Goal: Task Accomplishment & Management: Manage account settings

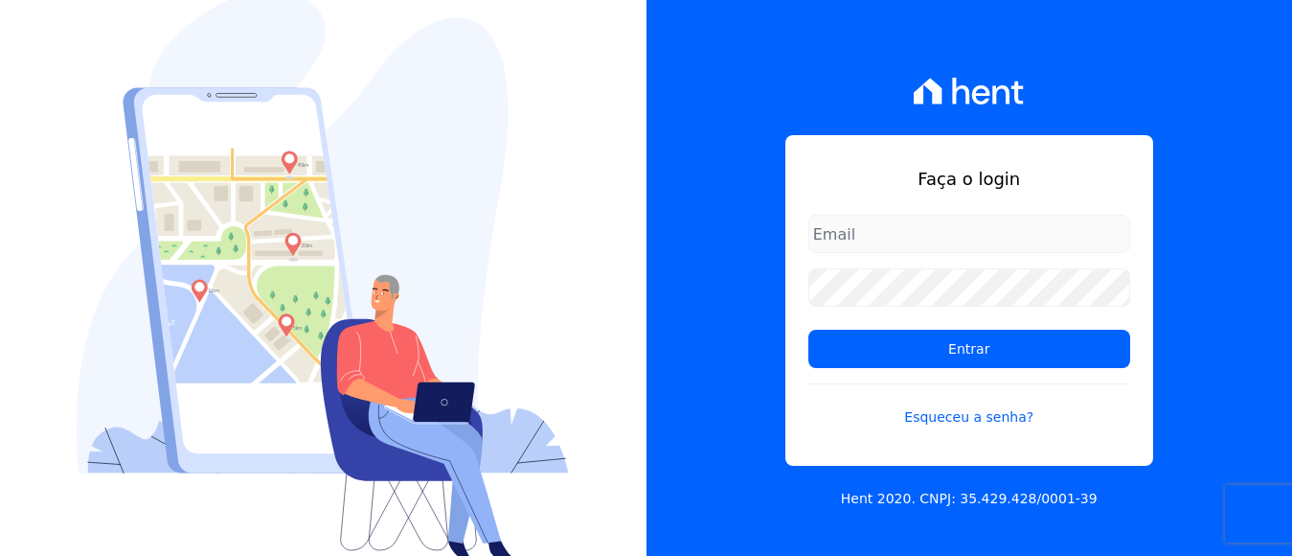
click at [841, 228] on input "email" at bounding box center [969, 234] width 322 height 38
type input "[EMAIL_ADDRESS][DOMAIN_NAME]"
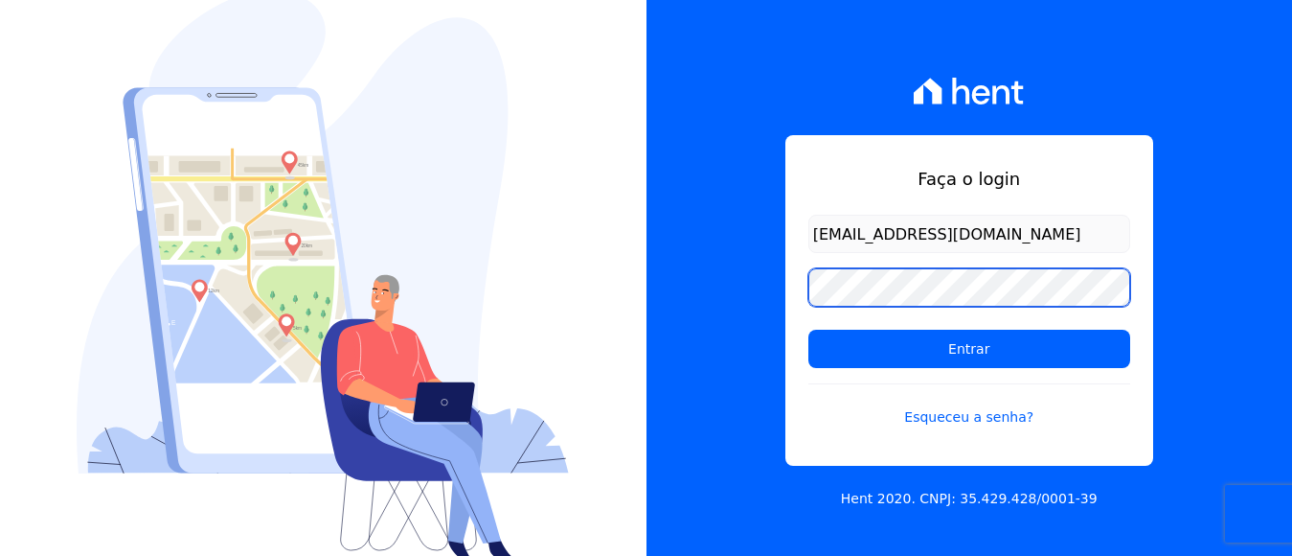
click at [808, 329] on input "Entrar" at bounding box center [969, 348] width 322 height 38
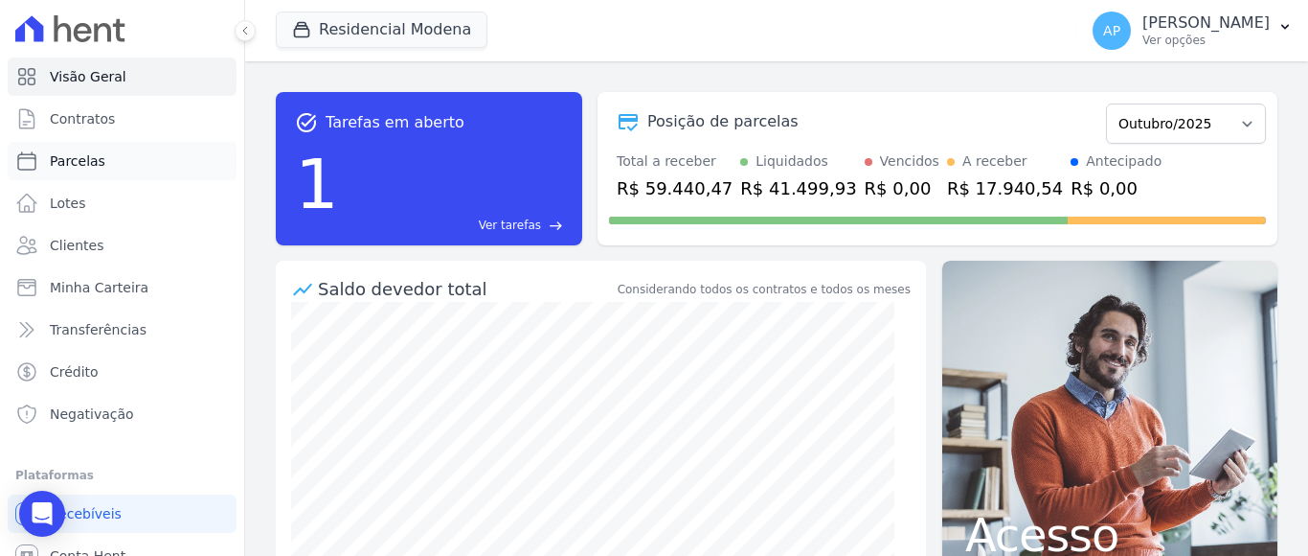
click at [78, 161] on span "Parcelas" at bounding box center [78, 160] width 56 height 19
select select
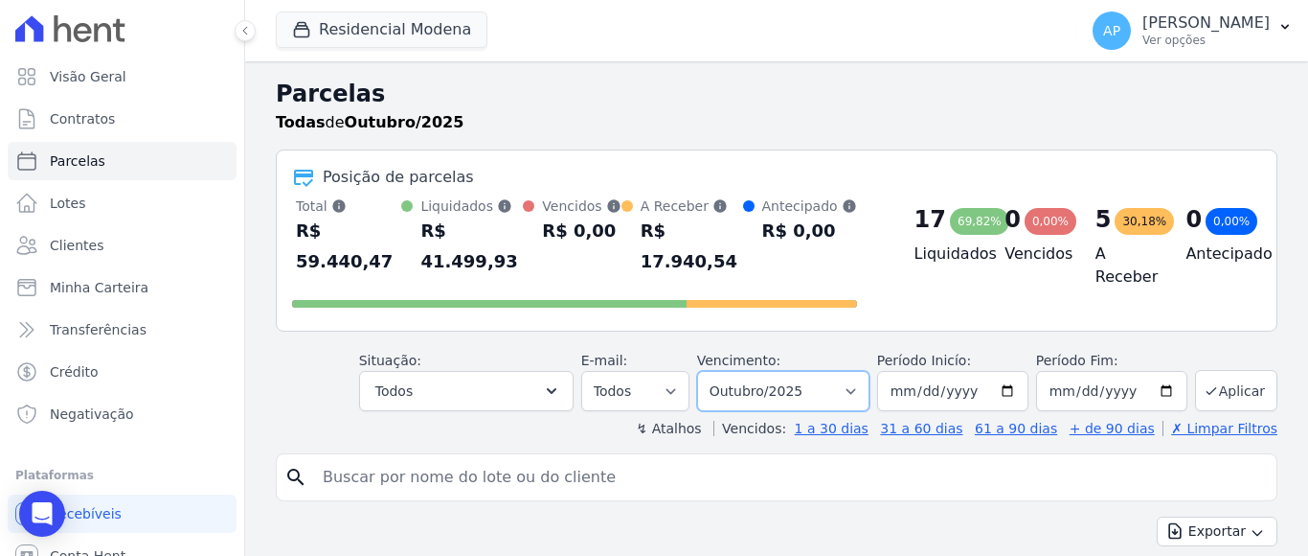
click at [820, 377] on select "Filtrar por período ──────── Todos os meses Janeiro/2022 Fevereiro/2022 Março/2…" at bounding box center [783, 391] width 172 height 40
select select "11/2025"
click at [708, 371] on select "Filtrar por período ──────── Todos os meses Janeiro/2022 Fevereiro/2022 Março/2…" at bounding box center [783, 391] width 172 height 40
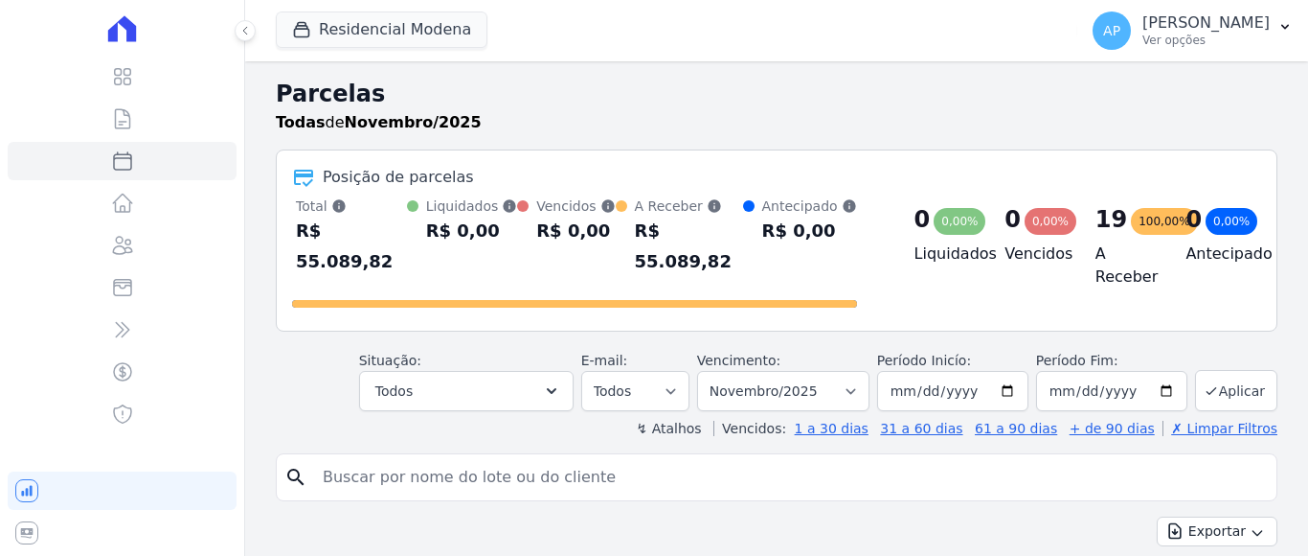
select select
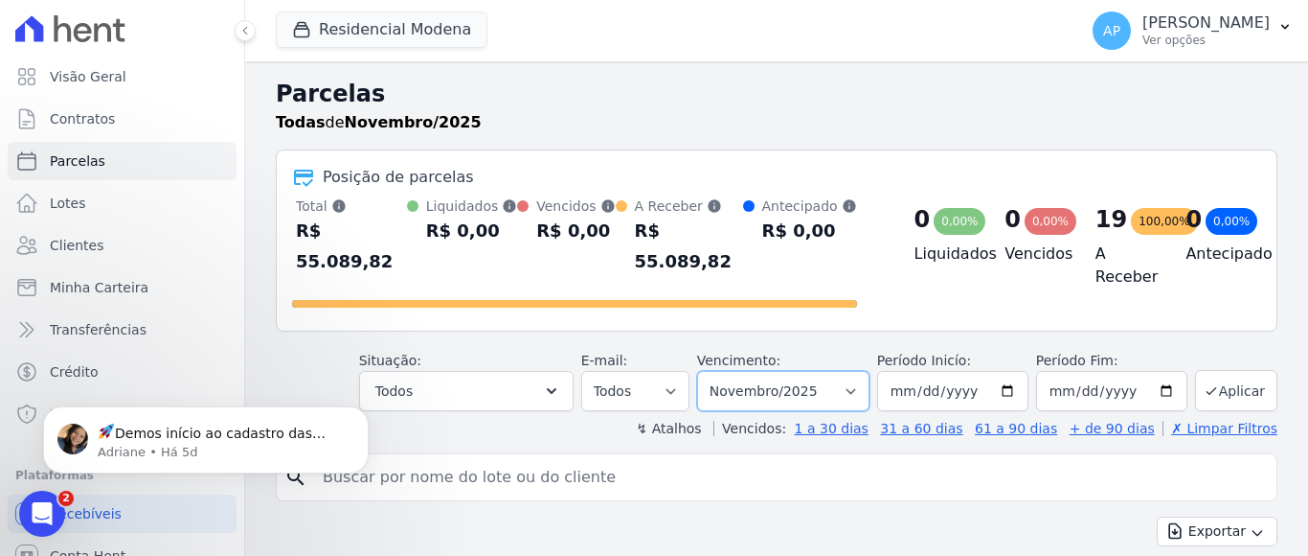
drag, startPoint x: 839, startPoint y: 369, endPoint x: 826, endPoint y: 349, distance: 24.2
click at [839, 371] on select "Filtrar por período ──────── Todos os meses Janeiro/2022 Fevereiro/2022 Março/2…" at bounding box center [783, 391] width 172 height 40
select select "12/2025"
click at [708, 371] on select "Filtrar por período ──────── Todos os meses Janeiro/2022 Fevereiro/2022 Março/2…" at bounding box center [783, 391] width 172 height 40
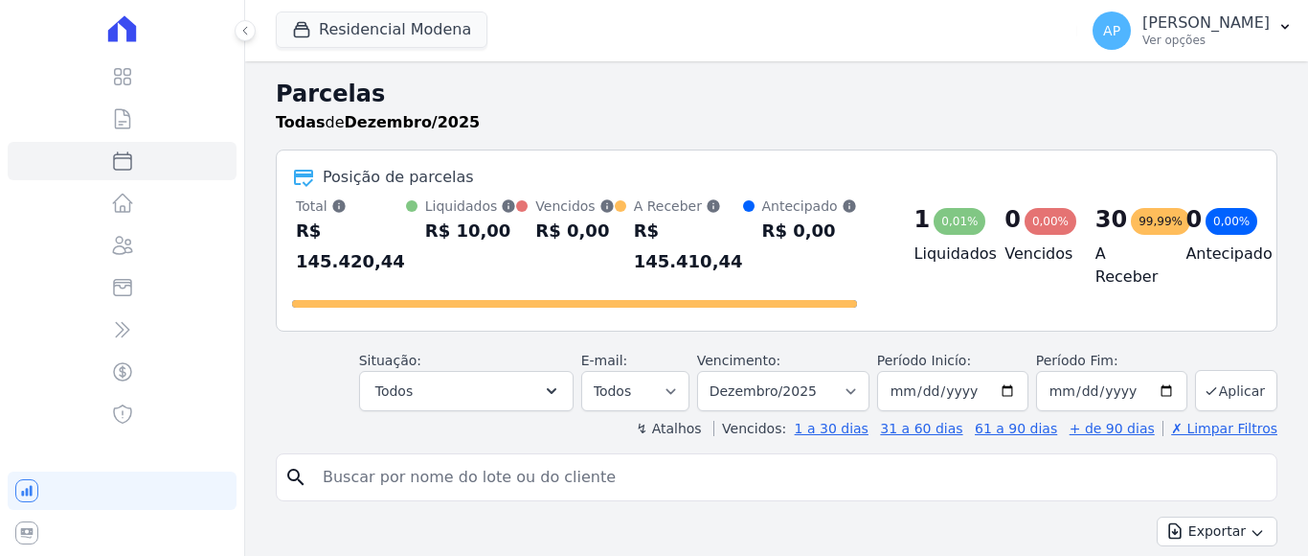
select select
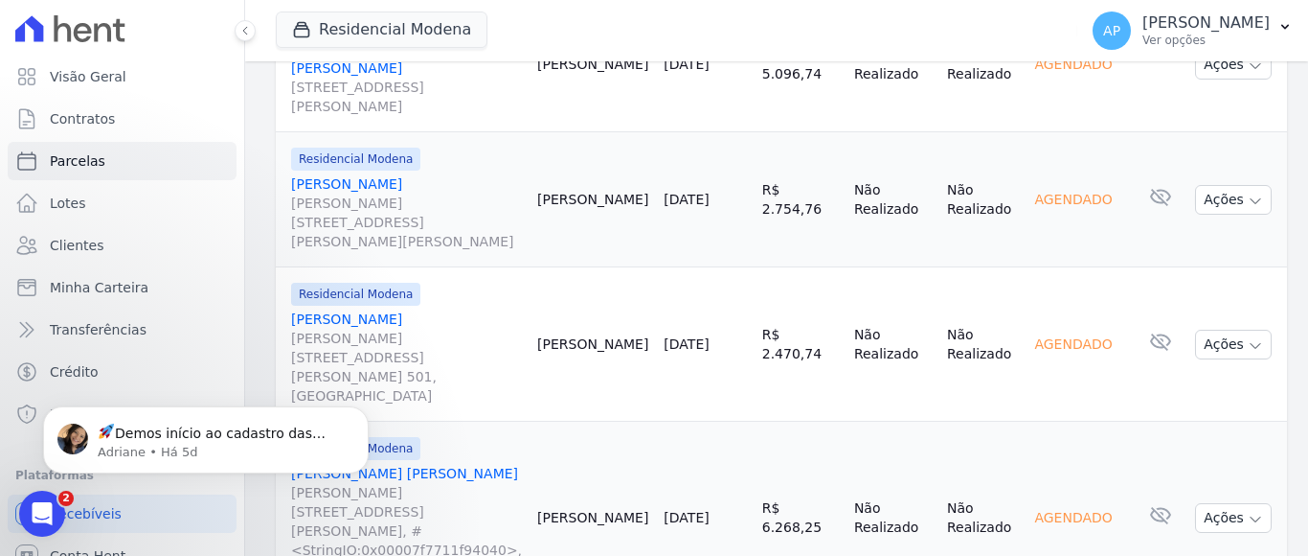
scroll to position [2942, 0]
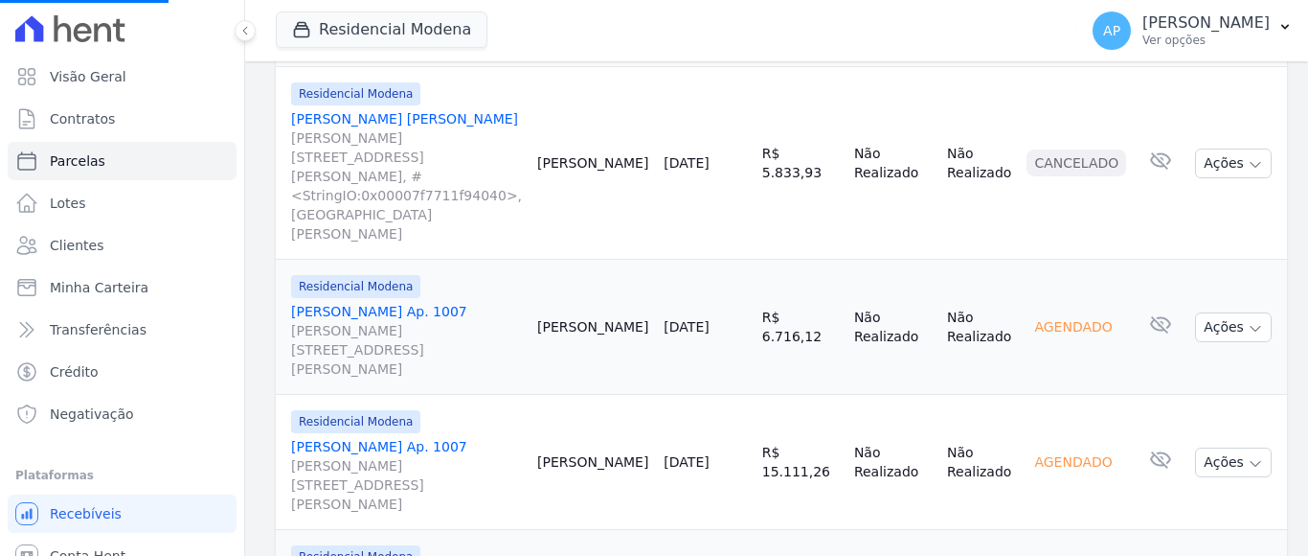
select select
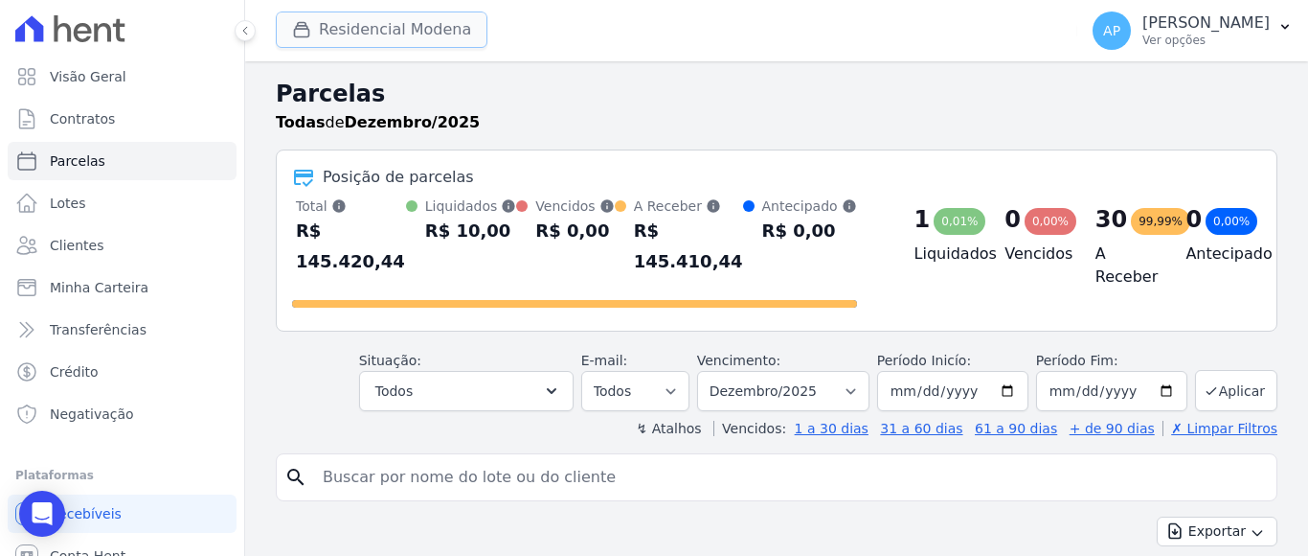
click at [384, 33] on button "Residencial Modena" at bounding box center [382, 29] width 212 height 36
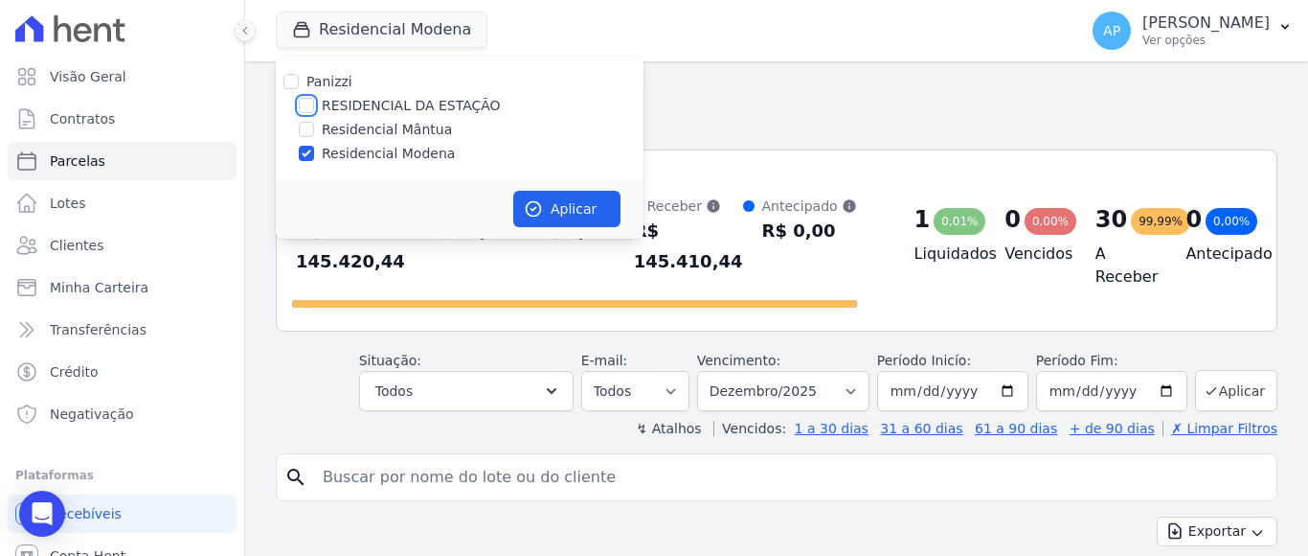
click at [305, 101] on input "RESIDENCIAL DA ESTAÇÃO" at bounding box center [306, 105] width 15 height 15
checkbox input "true"
click at [305, 147] on input "Residencial Modena" at bounding box center [306, 153] width 15 height 15
checkbox input "false"
click at [554, 206] on button "Aplicar" at bounding box center [566, 209] width 107 height 36
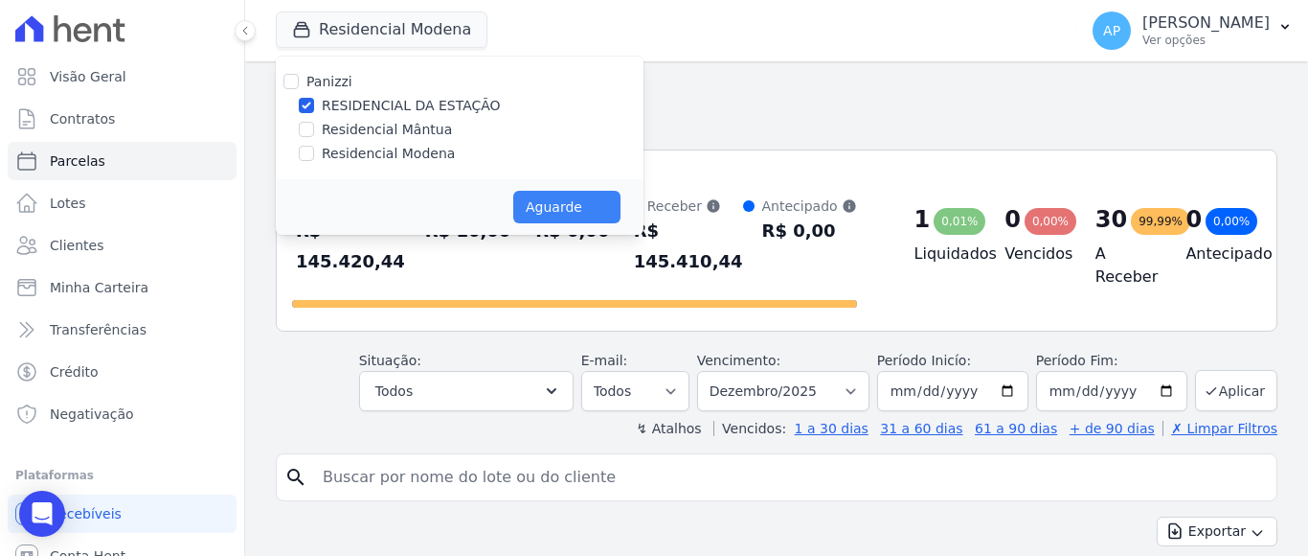
select select
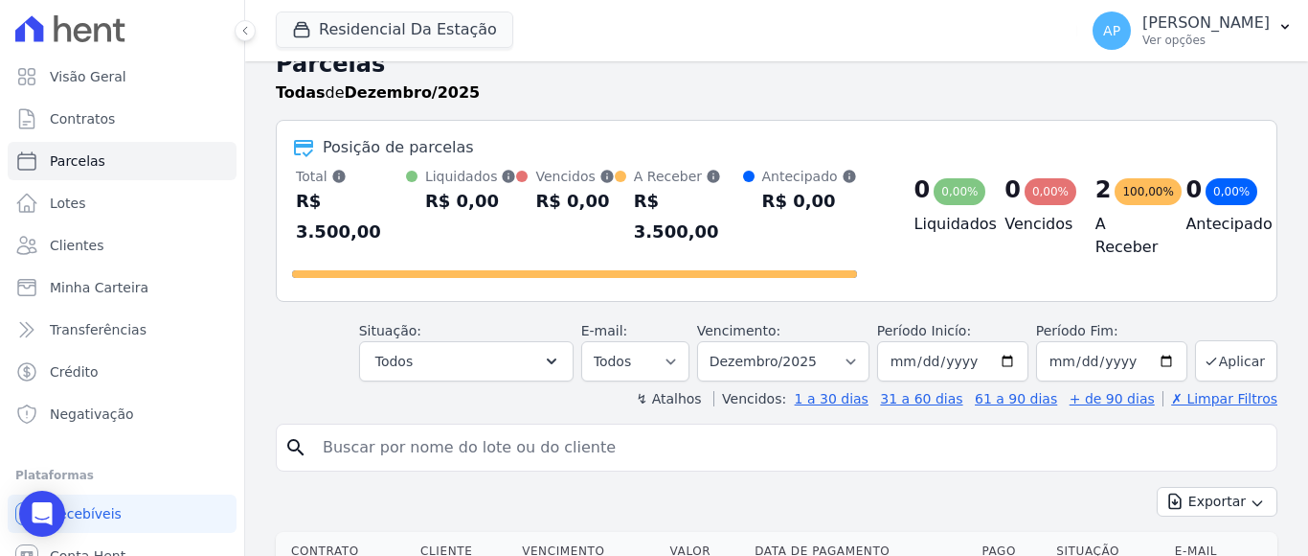
scroll to position [80, 0]
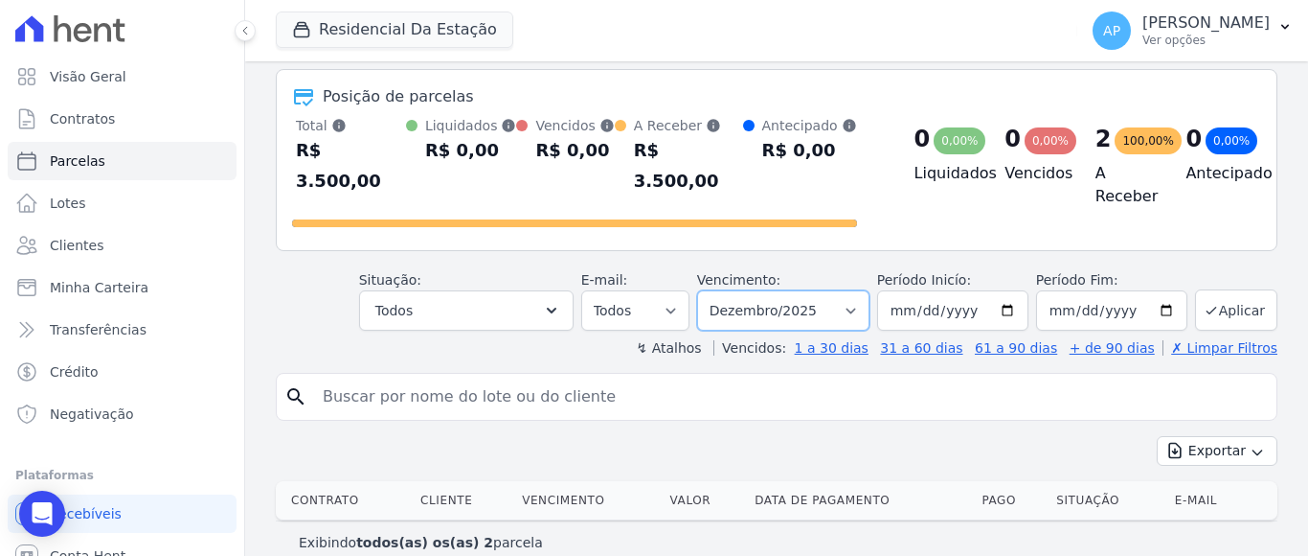
click at [803, 293] on select "Filtrar por período ──────── Todos os meses Agosto/2025 Setembro/2025 Outubro/2…" at bounding box center [783, 310] width 172 height 40
select select "10/2025"
click at [708, 290] on select "Filtrar por período ──────── Todos os meses Agosto/2025 Setembro/2025 Outubro/2…" at bounding box center [783, 310] width 172 height 40
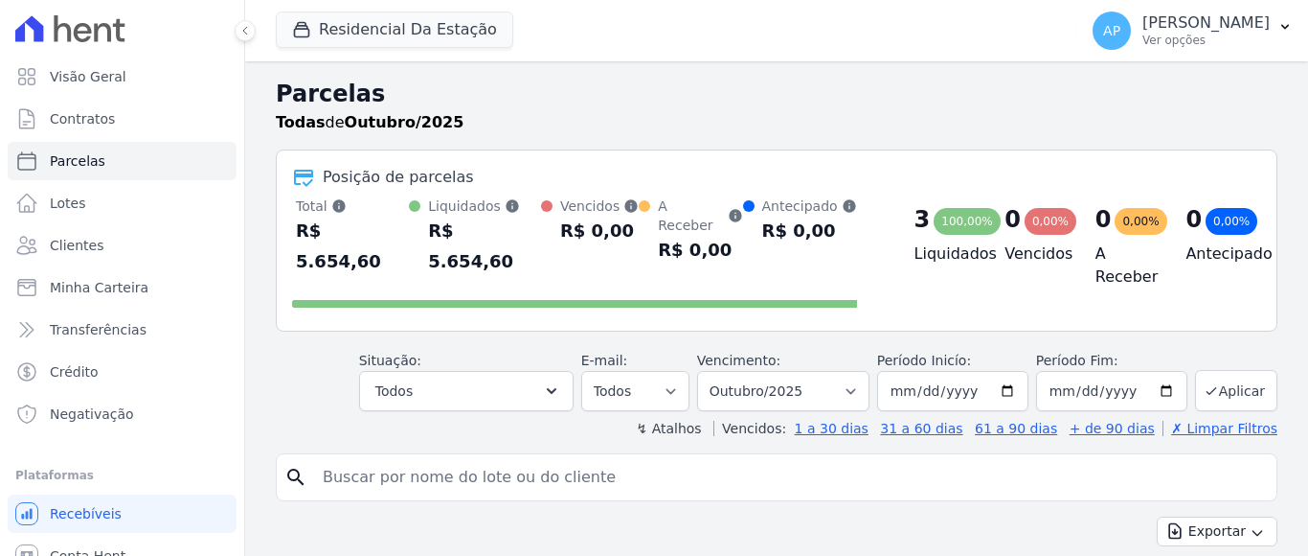
select select
